Goal: Task Accomplishment & Management: Use online tool/utility

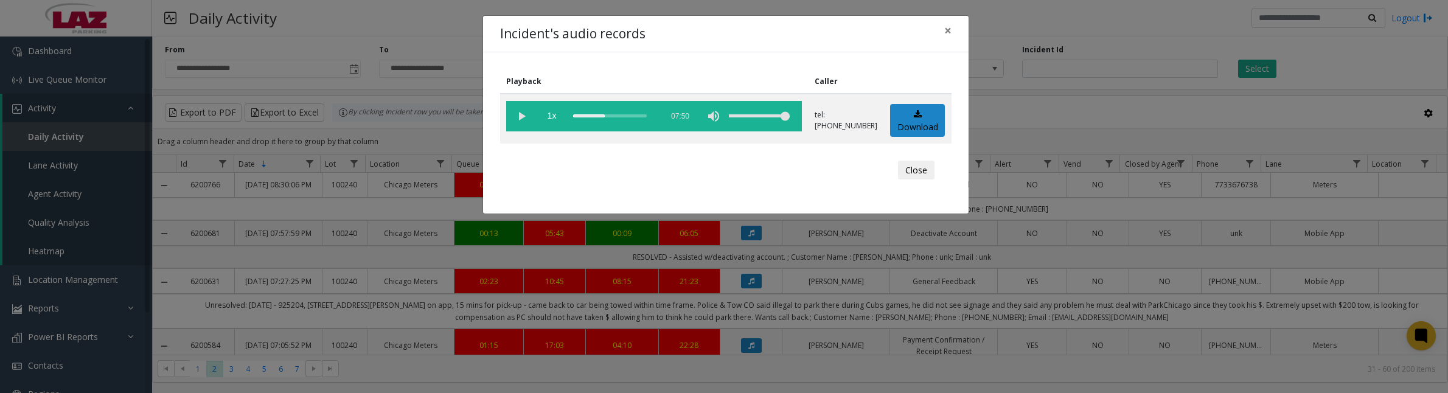
scroll to position [304, 0]
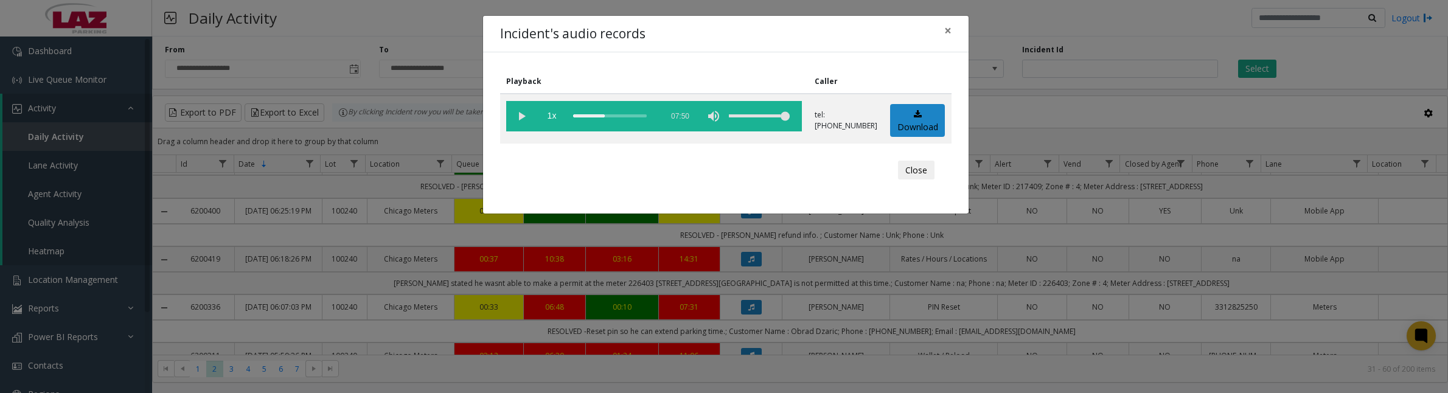
drag, startPoint x: 908, startPoint y: 169, endPoint x: 908, endPoint y: 192, distance: 23.7
click at [908, 169] on button "Close" at bounding box center [916, 170] width 37 height 19
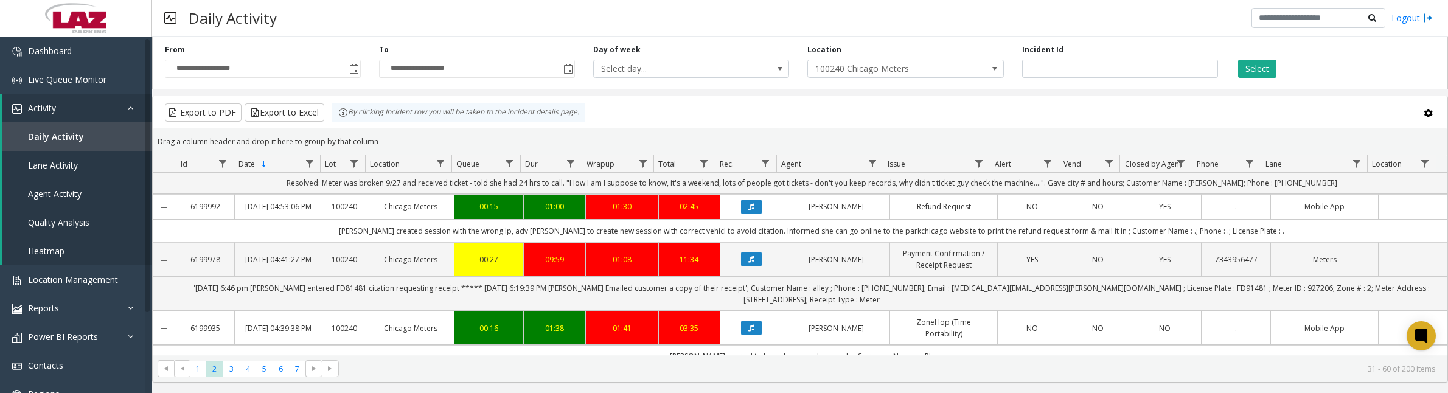
scroll to position [913, 0]
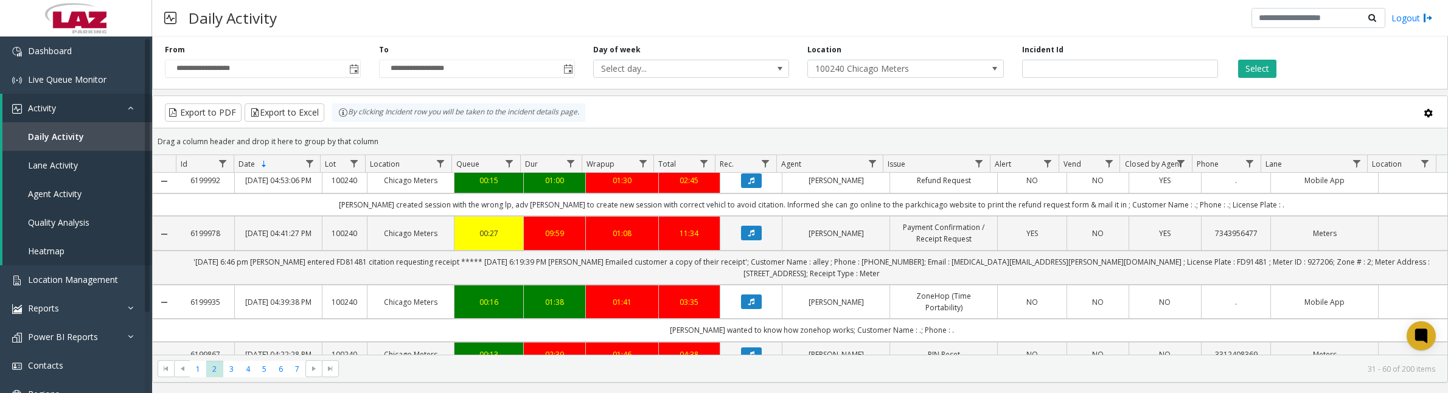
click at [748, 136] on icon "Data table" at bounding box center [751, 132] width 6 height 7
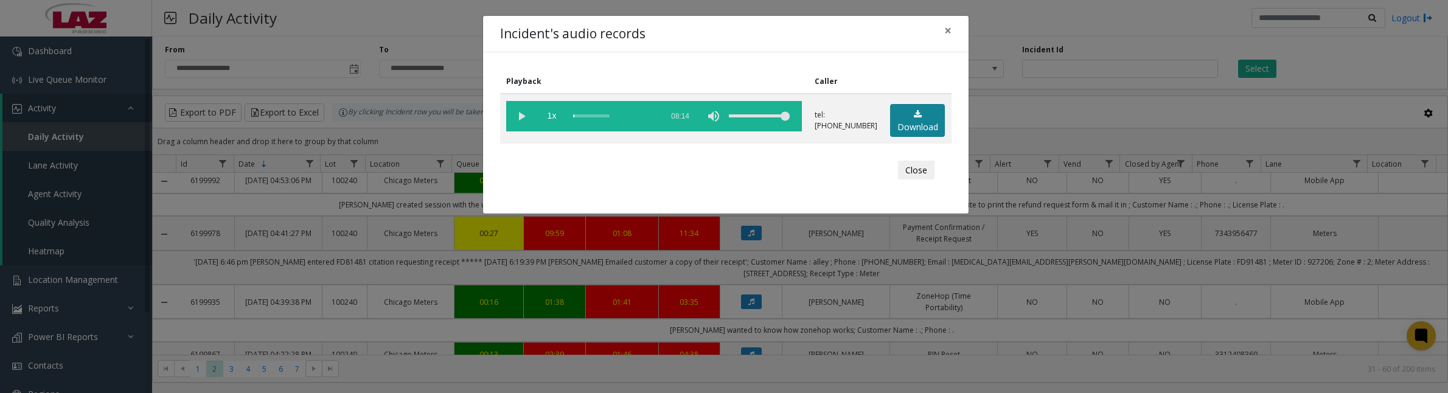
click at [931, 116] on link "Download" at bounding box center [917, 120] width 55 height 33
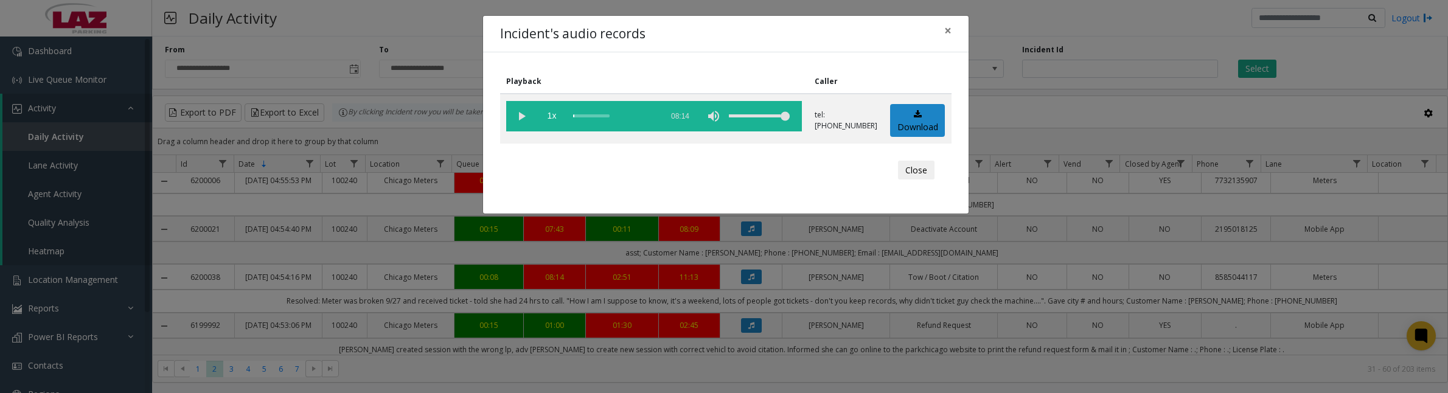
click at [518, 119] on vg-play-pause at bounding box center [521, 116] width 30 height 30
click at [911, 168] on button "Close" at bounding box center [916, 170] width 37 height 19
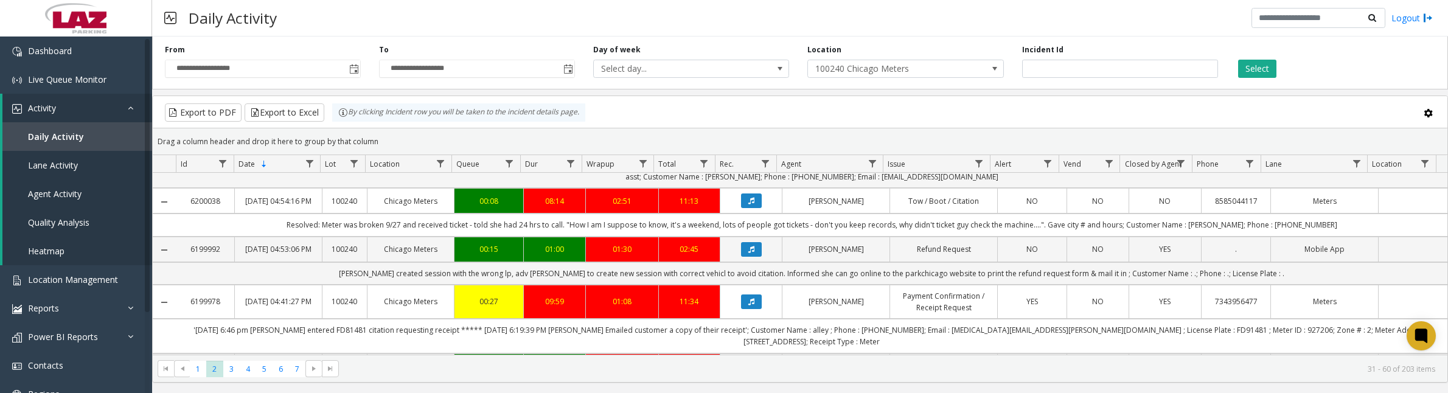
scroll to position [1141, 0]
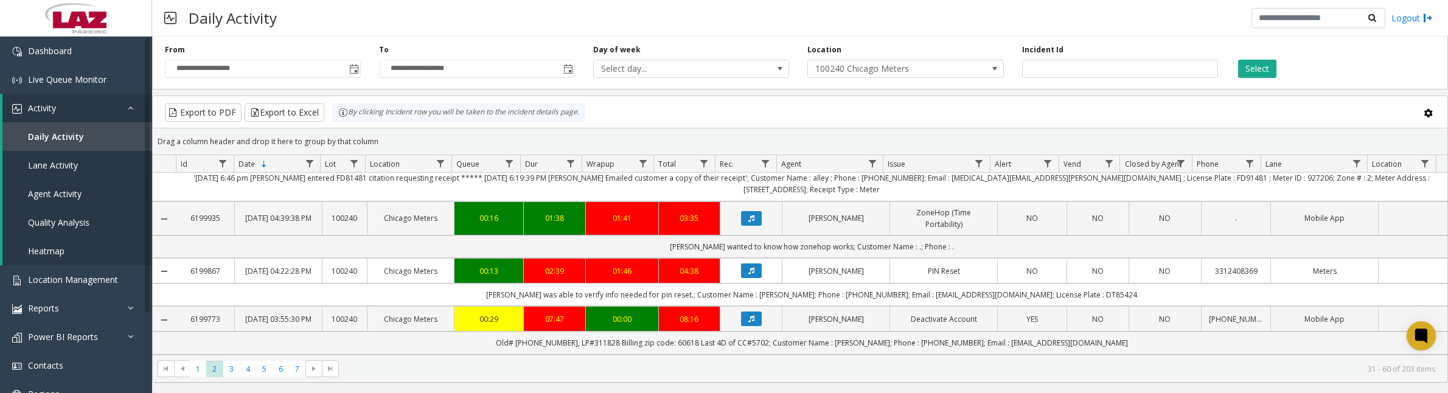
click at [748, 52] on icon "Data table" at bounding box center [751, 48] width 6 height 7
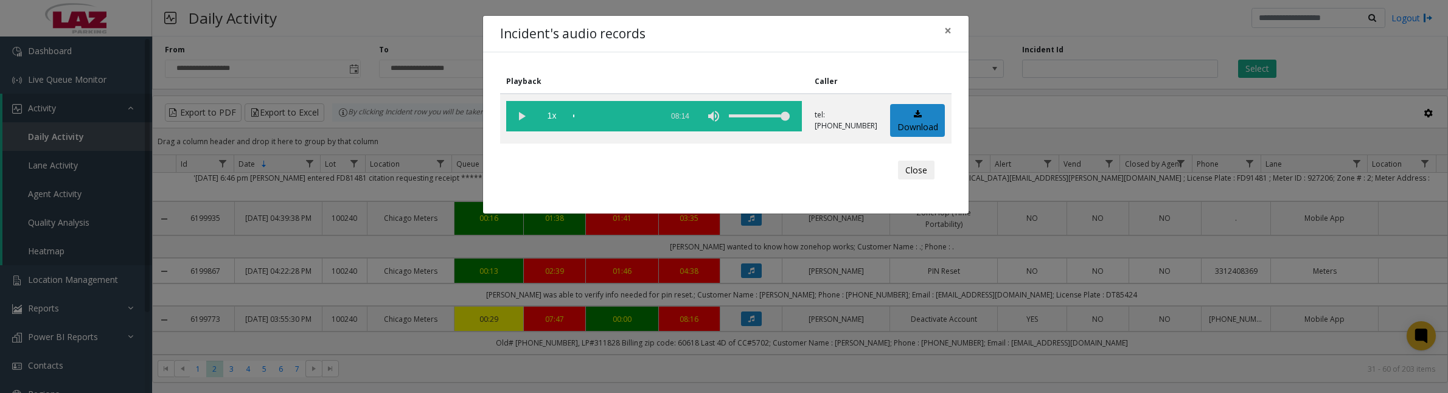
click at [518, 113] on vg-play-pause at bounding box center [521, 116] width 30 height 30
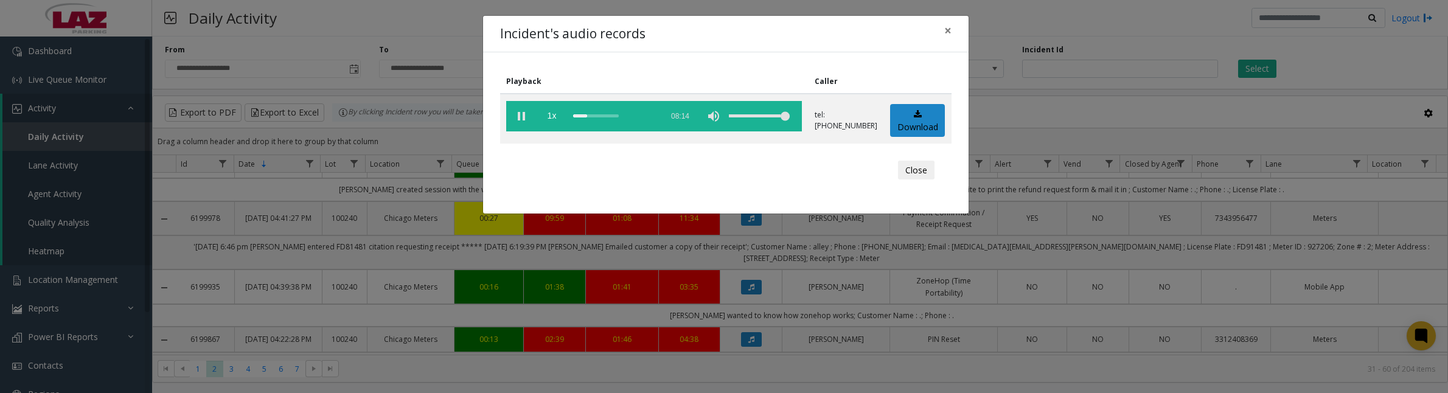
drag, startPoint x: 519, startPoint y: 119, endPoint x: 525, endPoint y: 117, distance: 6.4
click at [519, 119] on vg-play-pause at bounding box center [521, 116] width 30 height 30
click at [914, 176] on button "Close" at bounding box center [916, 170] width 37 height 19
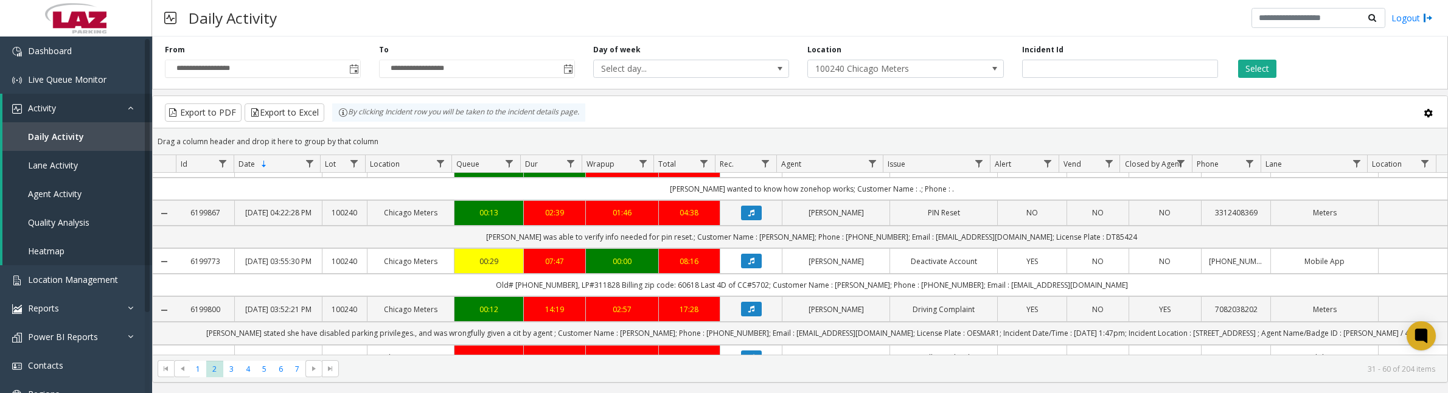
scroll to position [1293, 0]
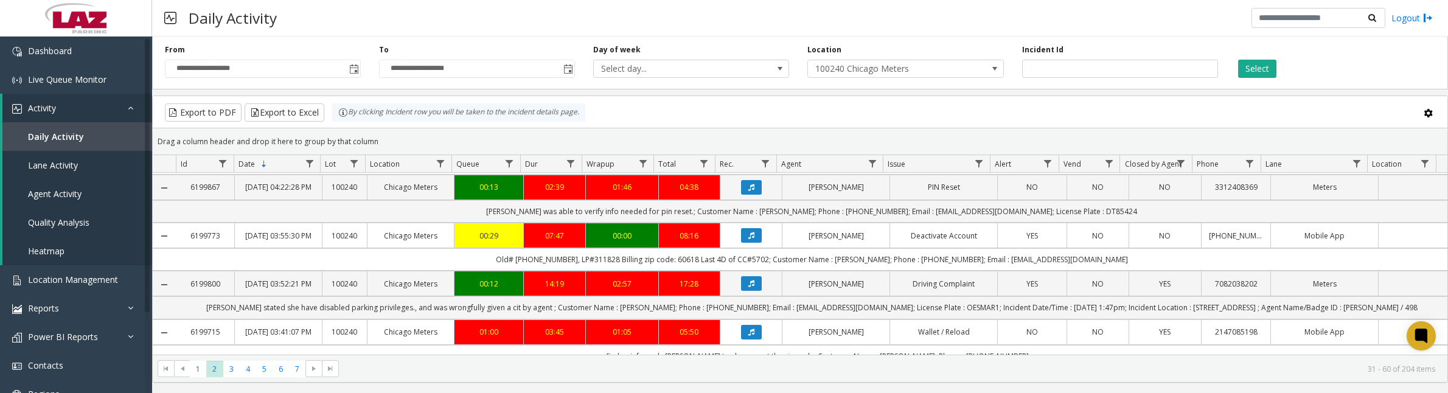
click at [748, 70] on icon "Data table" at bounding box center [751, 66] width 6 height 7
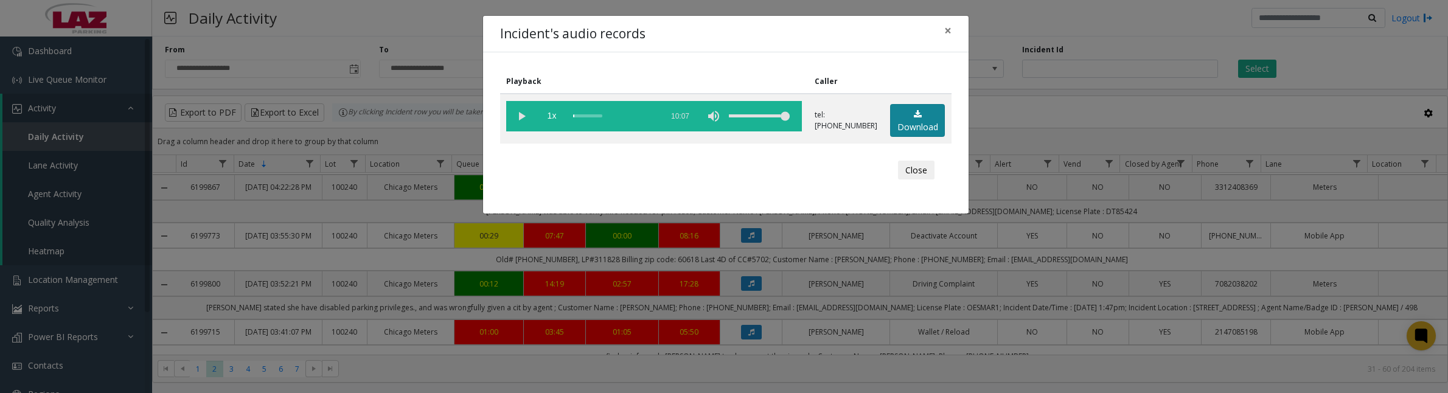
click at [925, 120] on link "Download" at bounding box center [917, 120] width 55 height 33
click at [515, 114] on vg-play-pause at bounding box center [521, 116] width 30 height 30
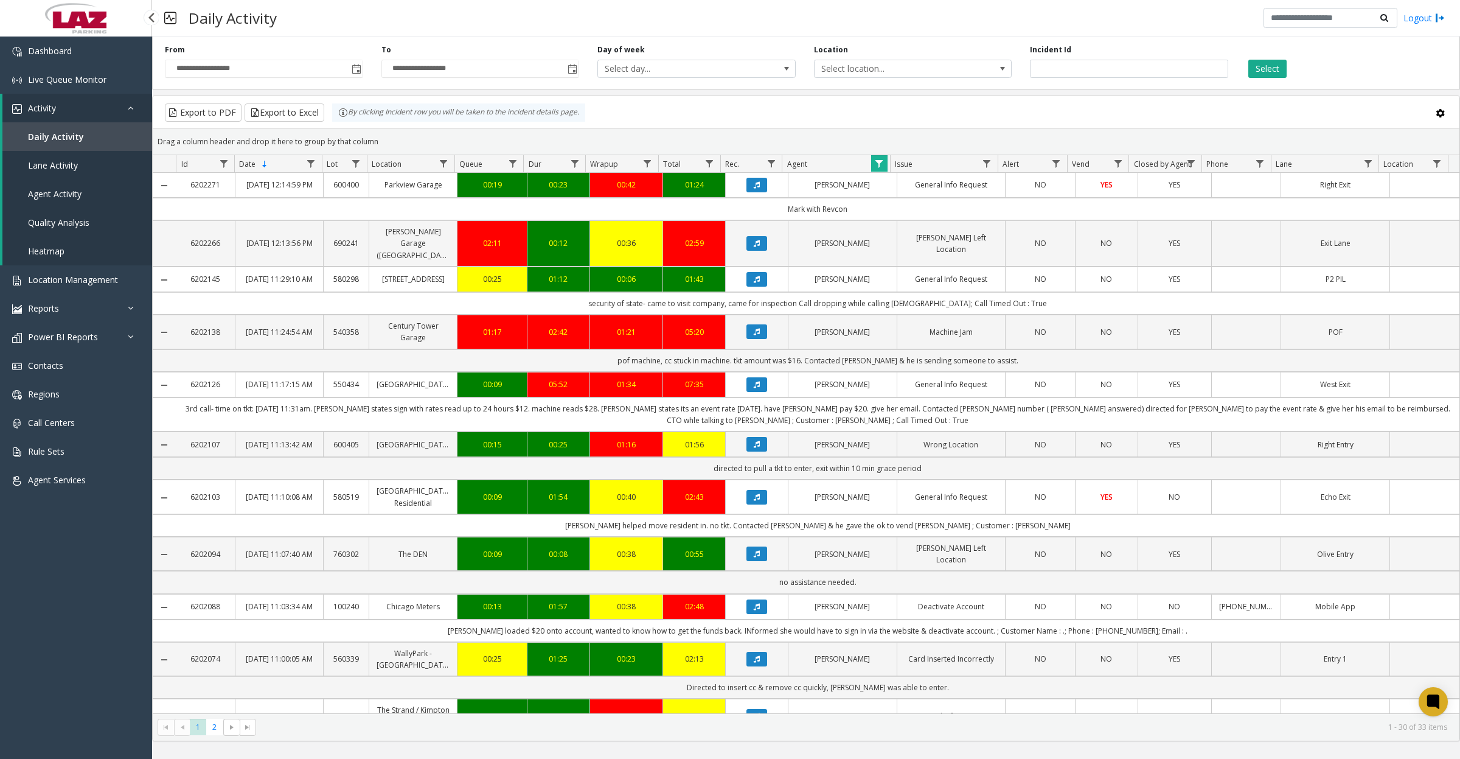
scroll to position [932, 0]
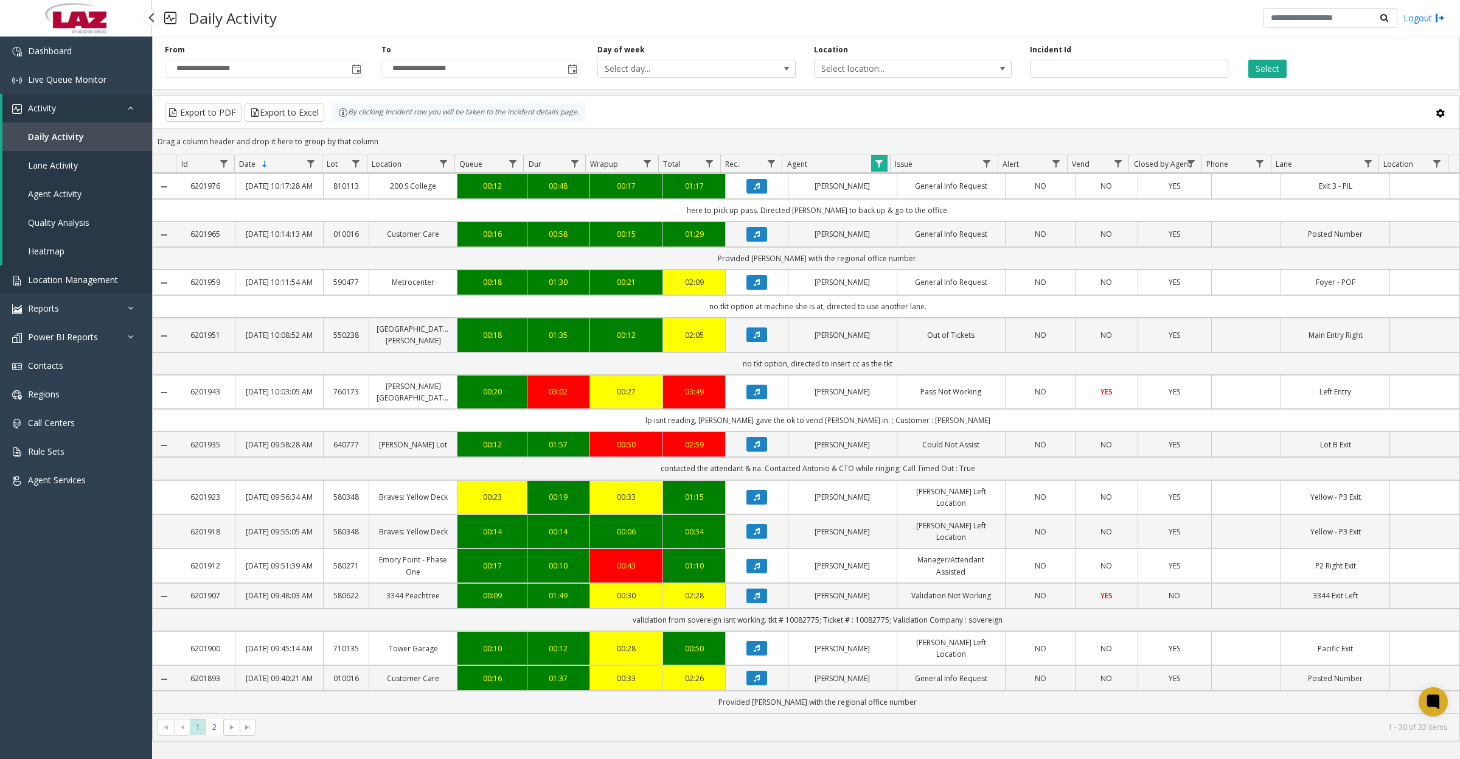
click at [24, 283] on link "Location Management" at bounding box center [76, 279] width 152 height 29
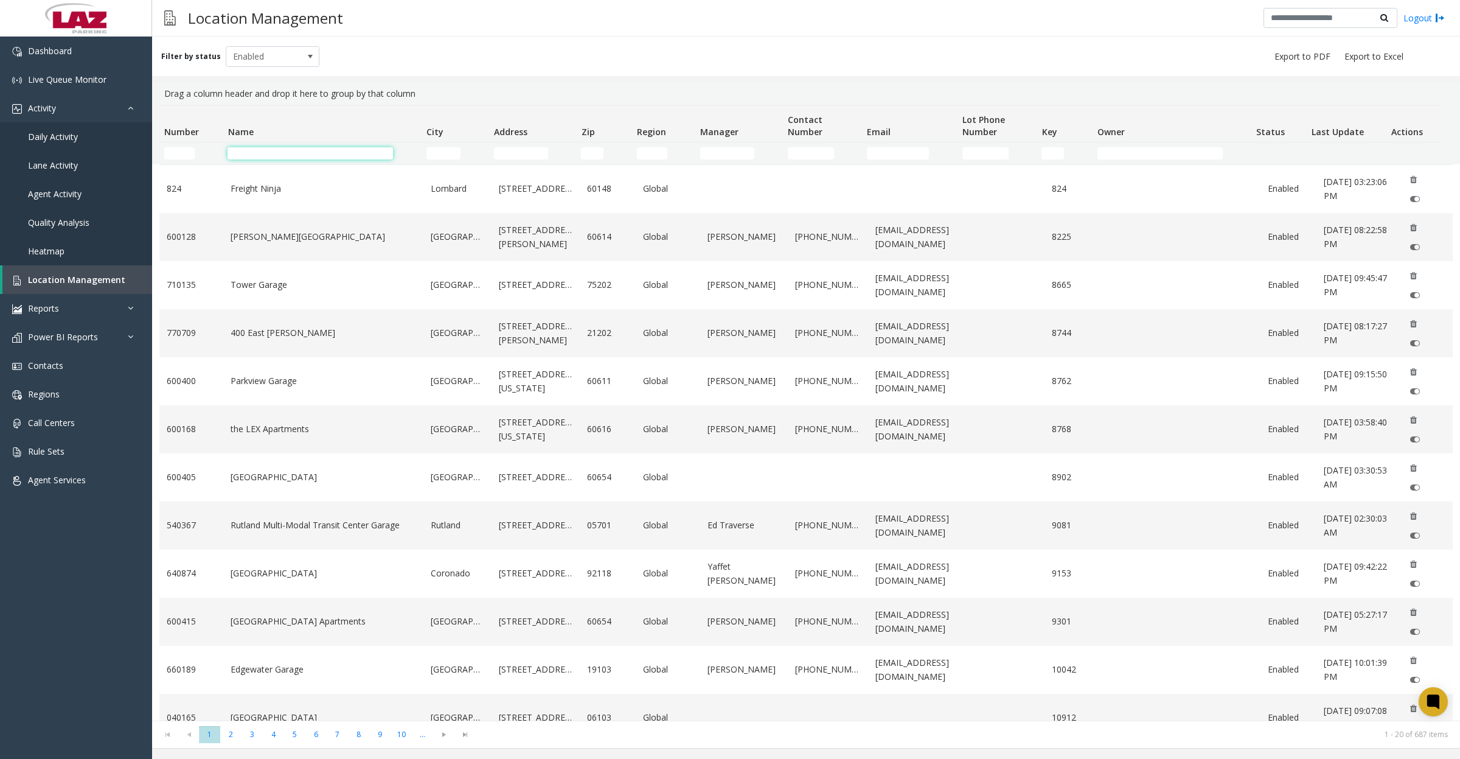
click at [353, 151] on input "Name Filter" at bounding box center [310, 153] width 165 height 12
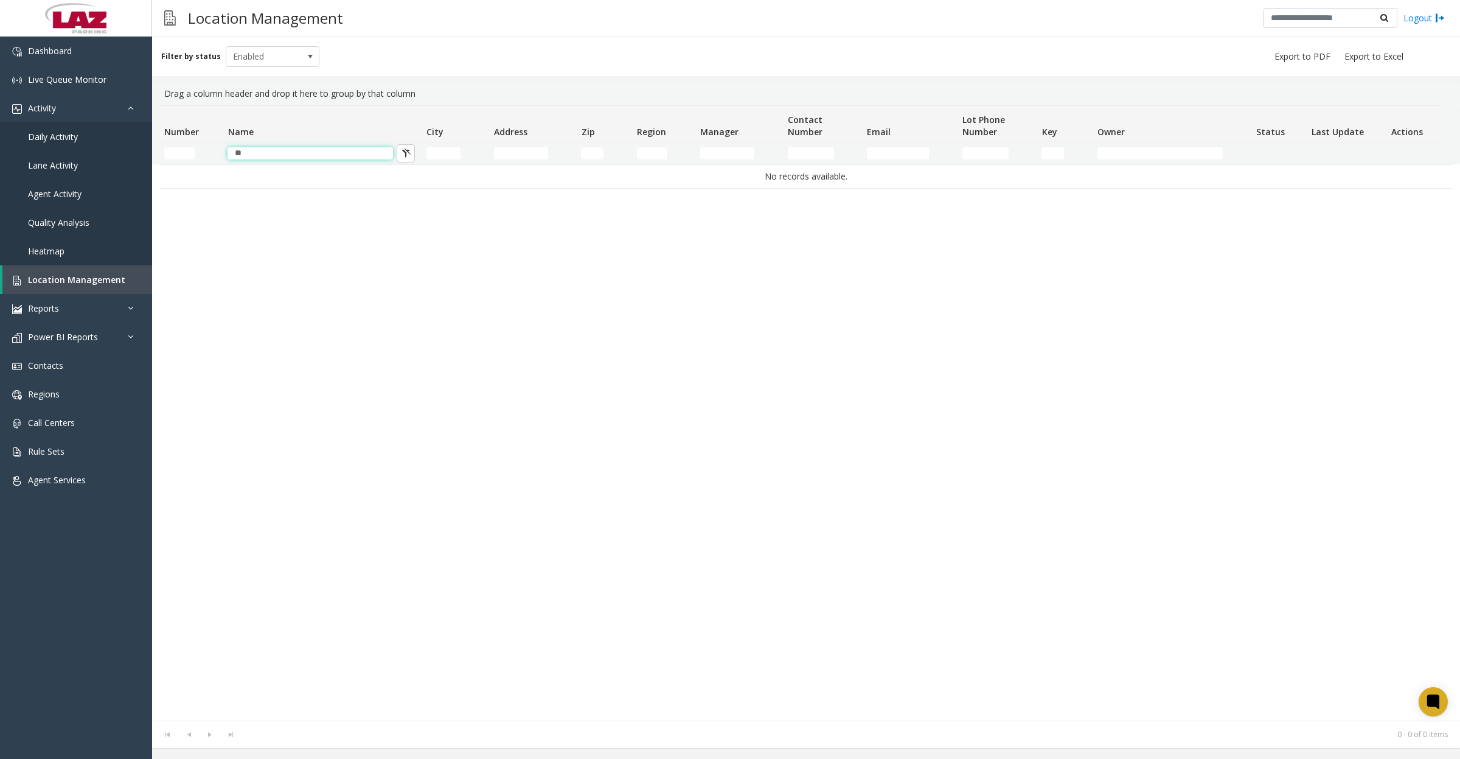
type input "*"
type input "*****"
click at [232, 196] on td "Chicago Meters" at bounding box center [323, 189] width 200 height 48
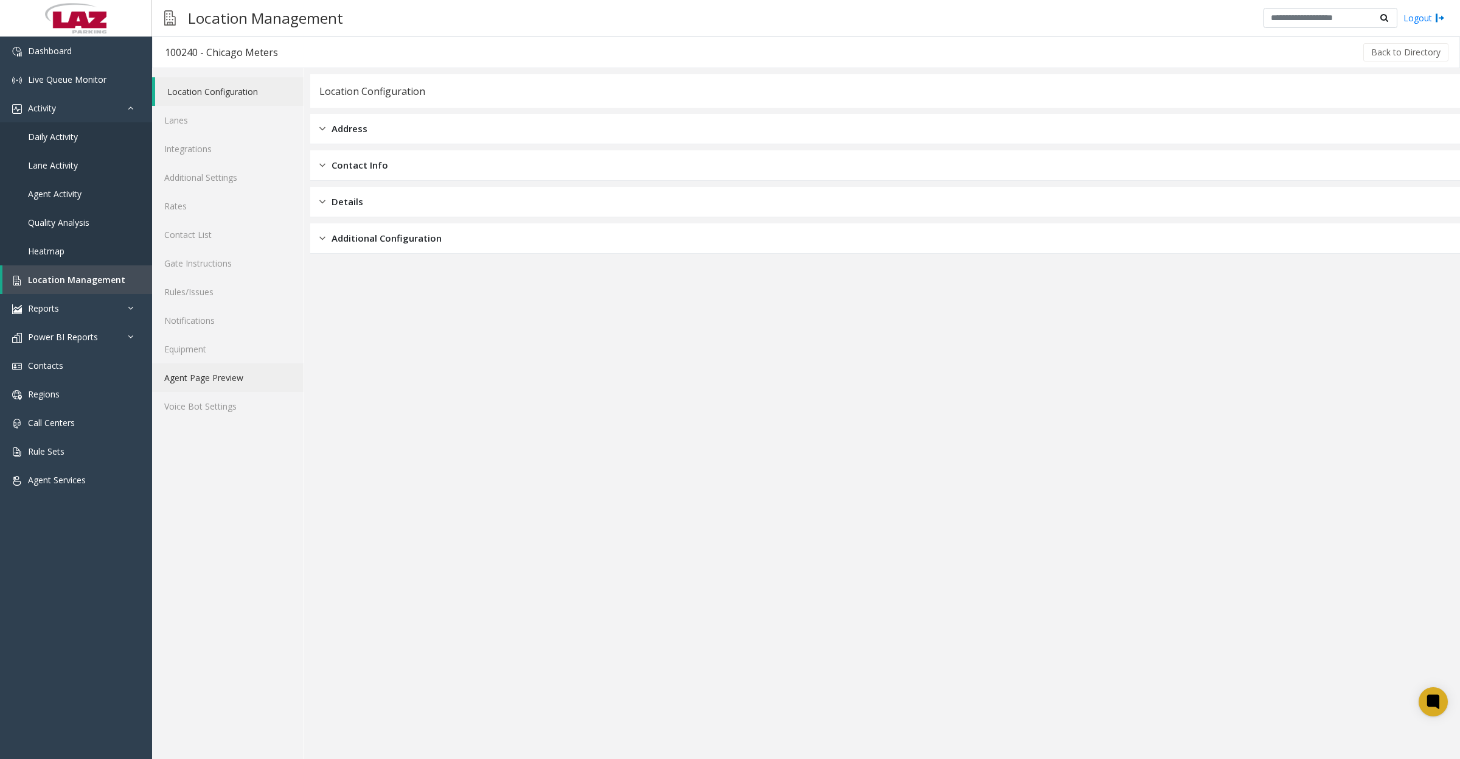
click at [208, 375] on link "Agent Page Preview" at bounding box center [227, 377] width 151 height 29
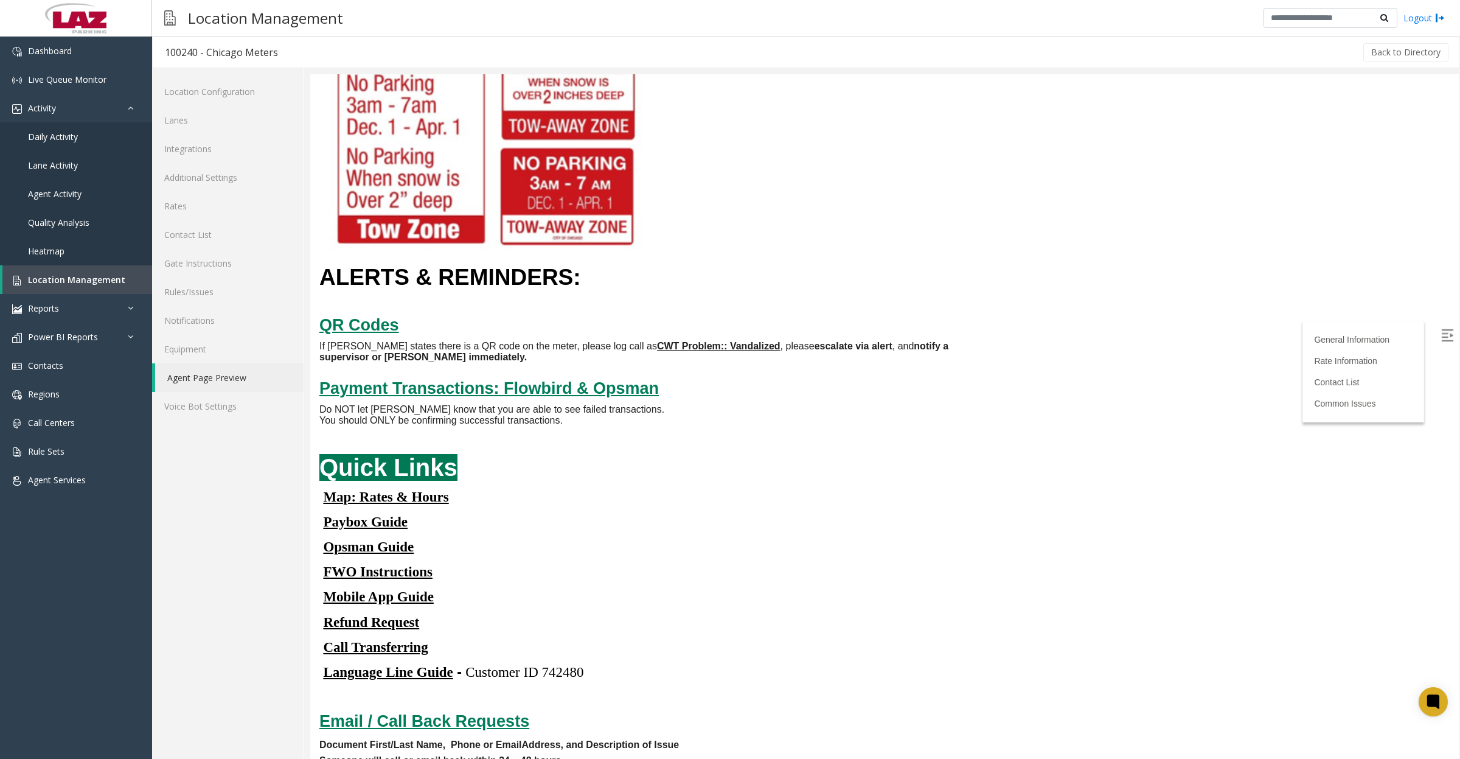
scroll to position [2662, 0]
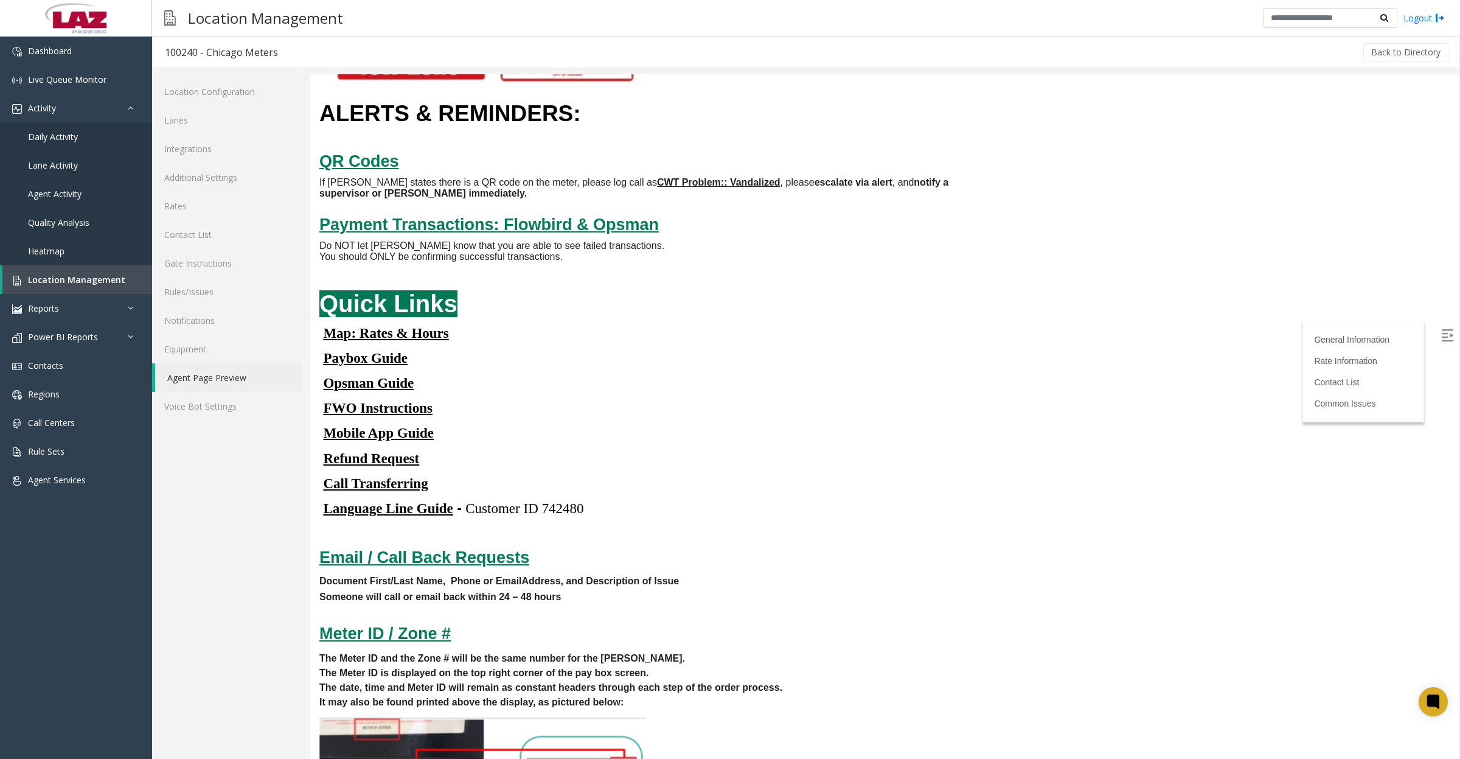
click at [375, 366] on u "Paybox Guide" at bounding box center [365, 357] width 85 height 15
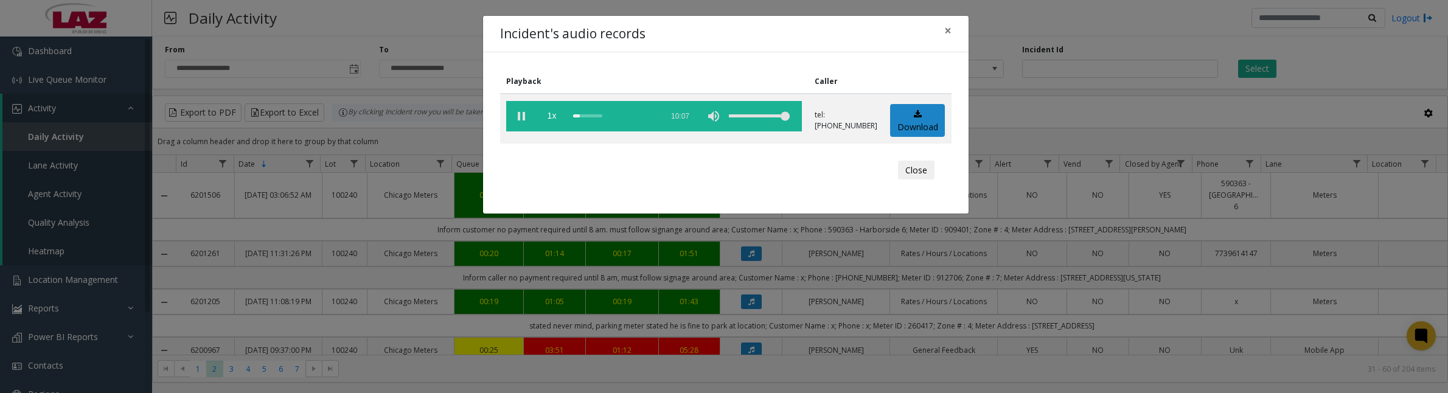
scroll to position [1293, 0]
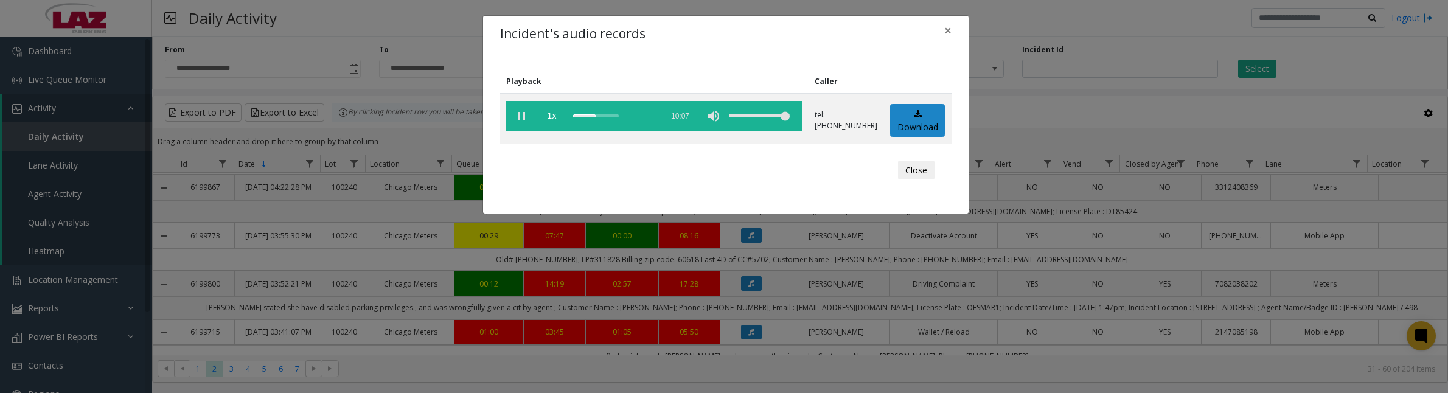
click at [525, 113] on vg-play-pause at bounding box center [521, 116] width 30 height 30
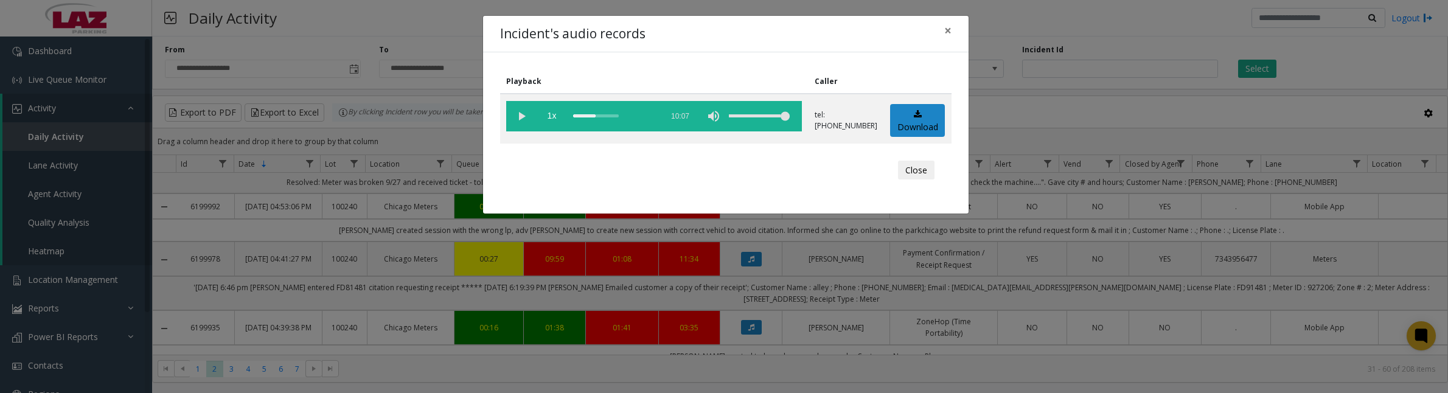
click at [919, 167] on button "Close" at bounding box center [916, 170] width 37 height 19
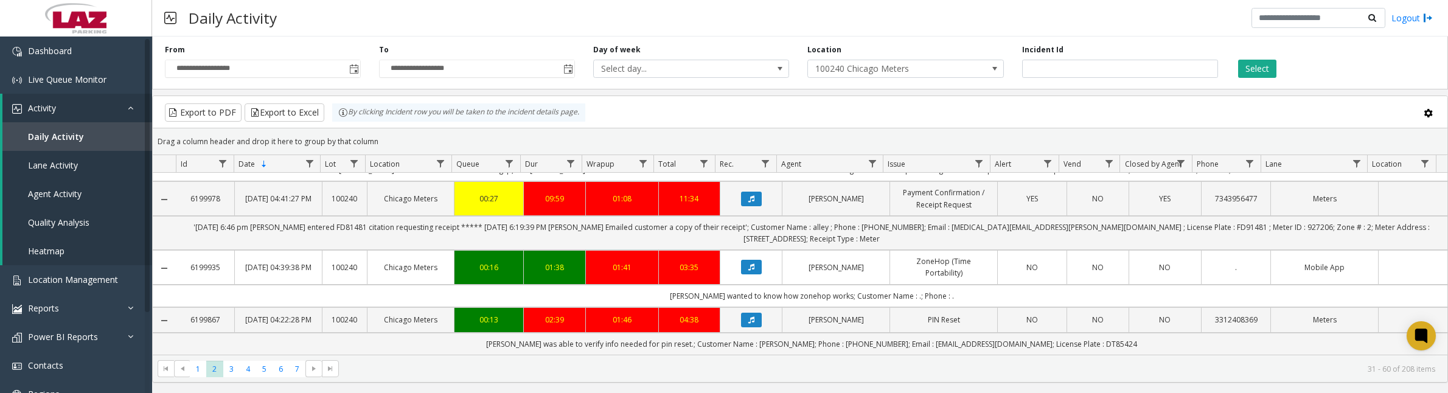
scroll to position [1565, 0]
click at [227, 371] on span "3" at bounding box center [231, 369] width 16 height 16
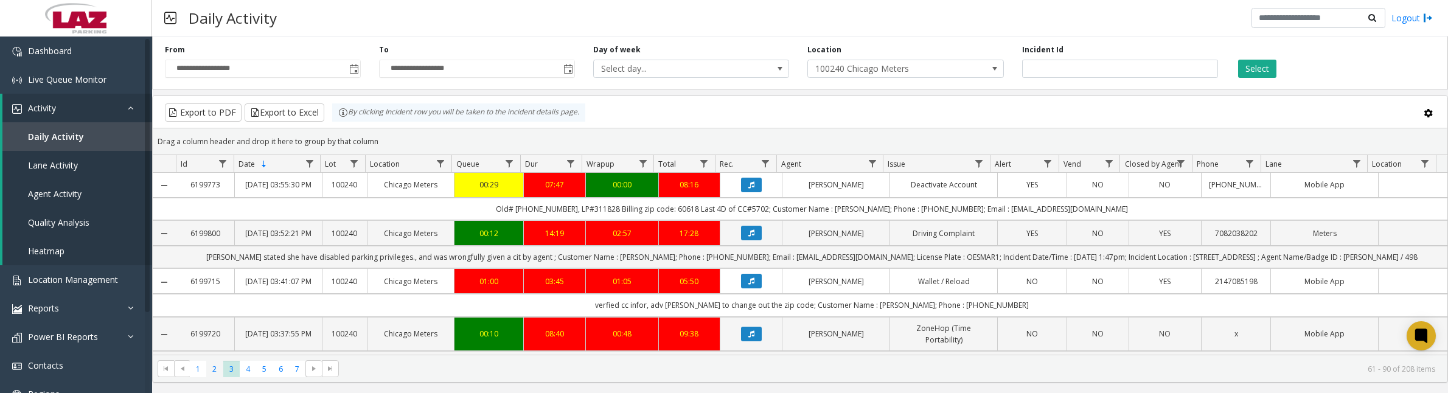
click at [216, 369] on span "2" at bounding box center [214, 369] width 16 height 16
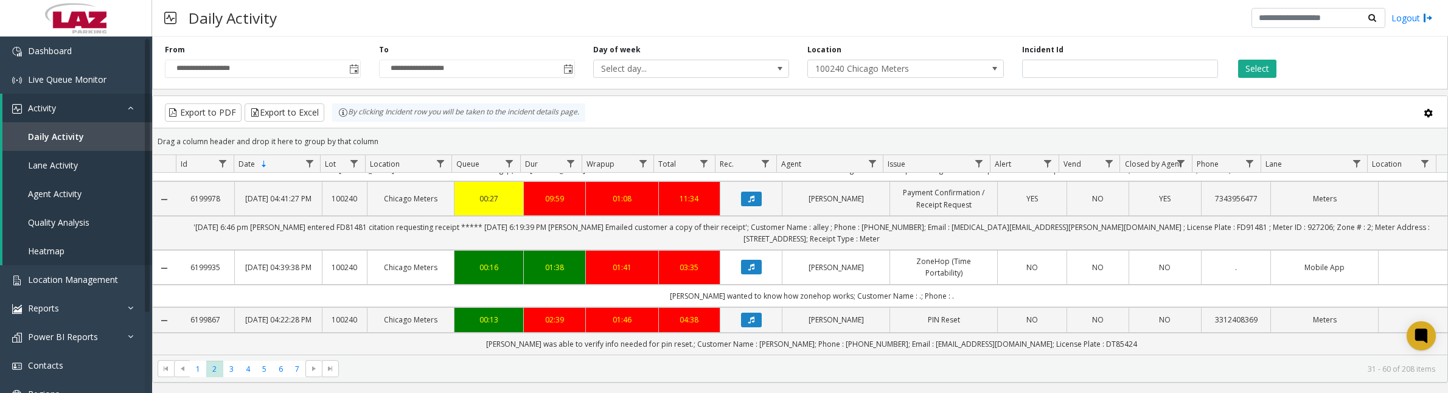
scroll to position [1565, 0]
click at [229, 369] on span "3" at bounding box center [231, 369] width 16 height 16
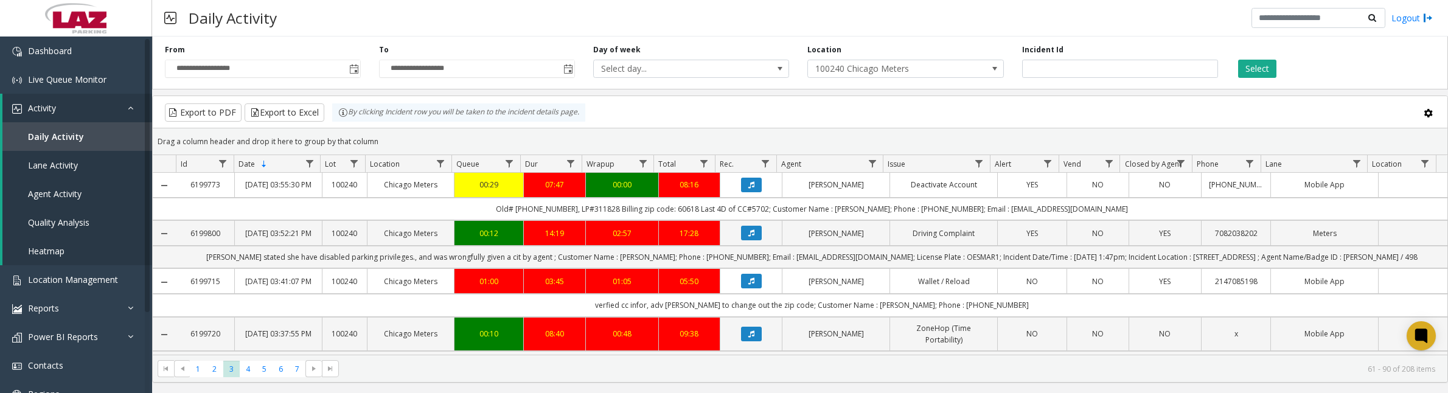
click at [748, 189] on icon "Data table" at bounding box center [751, 184] width 6 height 7
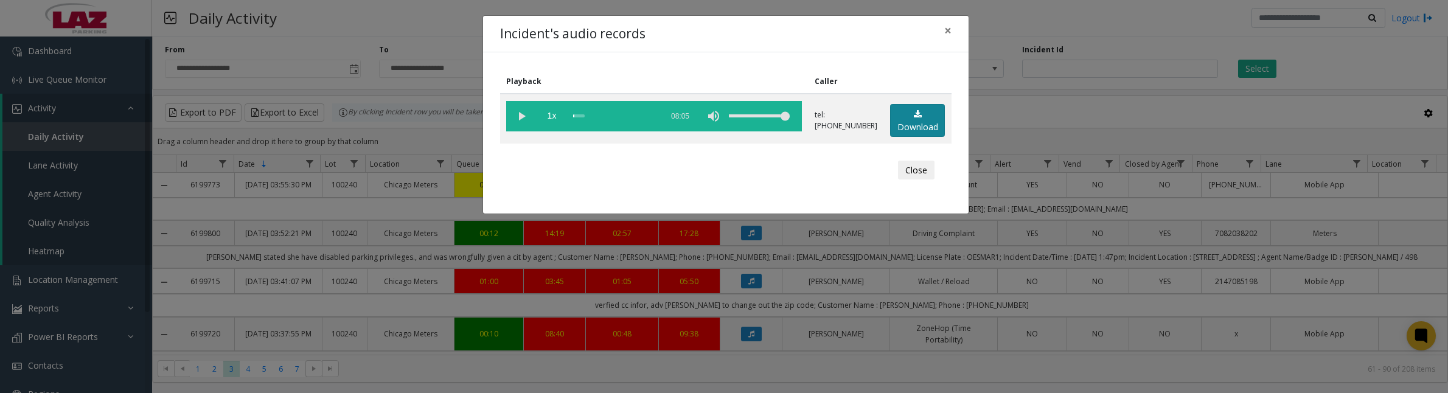
click at [899, 122] on link "Download" at bounding box center [917, 120] width 55 height 33
click at [524, 116] on vg-play-pause at bounding box center [521, 116] width 30 height 30
click at [525, 119] on vg-play-pause at bounding box center [521, 116] width 30 height 30
